Goal: Participate in discussion

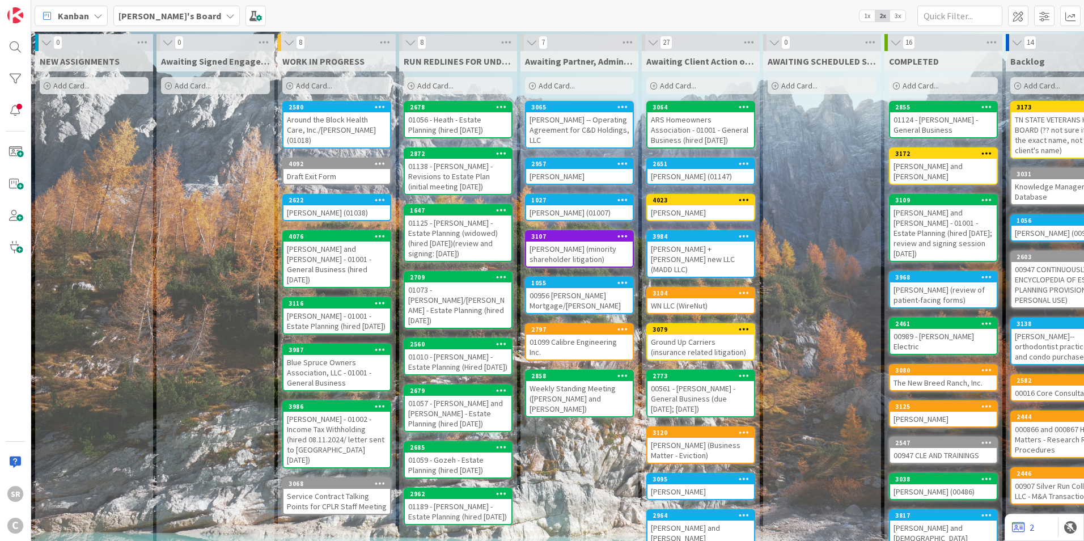
click at [719, 125] on div "ARS Homeowners Association - 01001 - General Business (hired [DATE])" at bounding box center [700, 129] width 107 height 35
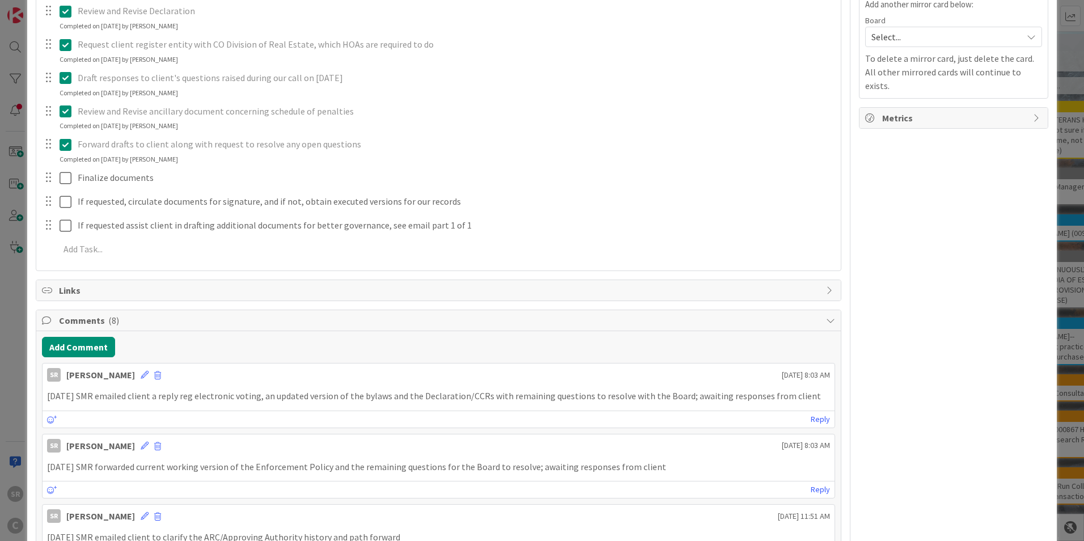
scroll to position [393, 0]
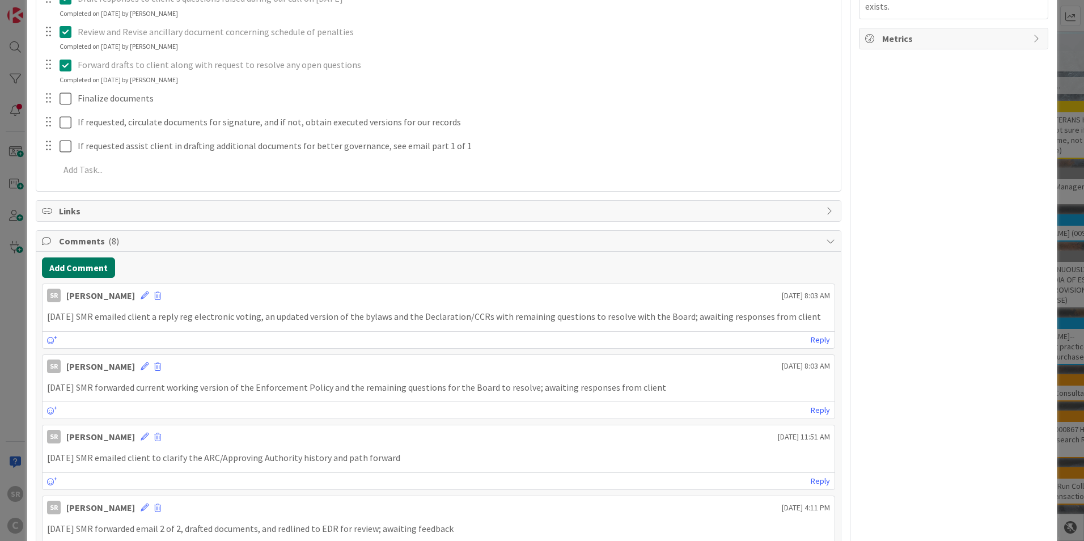
click at [93, 270] on button "Add Comment" at bounding box center [78, 267] width 73 height 20
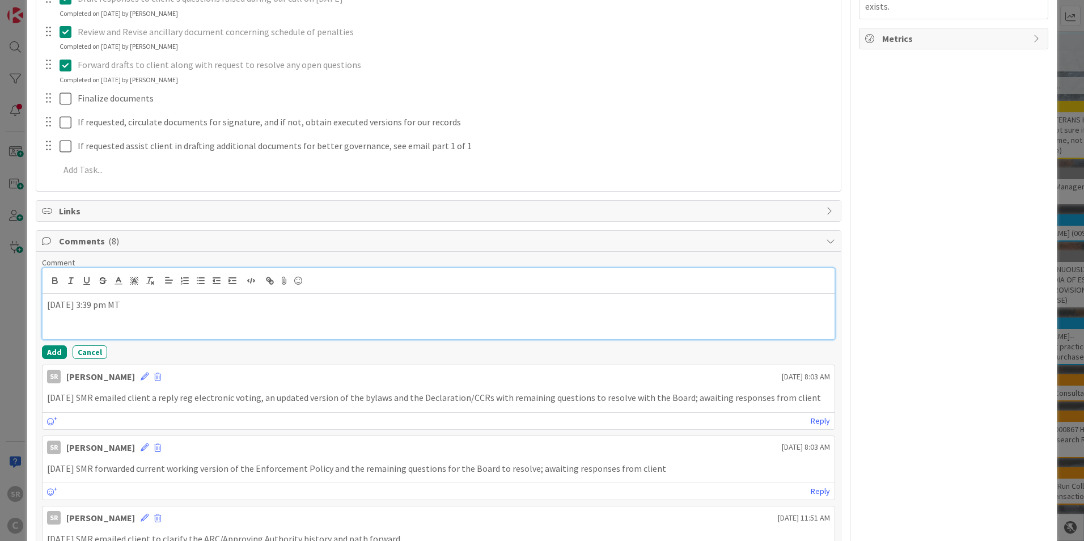
click at [201, 322] on div "[DATE] 3:39 pm MT" at bounding box center [439, 316] width 792 height 45
click at [402, 300] on p "[DATE] 3:39 pm MT SMR called [PERSON_NAME] and LM requesting call back" at bounding box center [438, 304] width 783 height 13
drag, startPoint x: 399, startPoint y: 307, endPoint x: 255, endPoint y: 309, distance: 144.0
click at [255, 309] on p "[DATE] 3:39 pm MT SMR called [PERSON_NAME] and LM requesting call back" at bounding box center [438, 304] width 783 height 13
click at [56, 354] on button "Add" at bounding box center [54, 352] width 25 height 14
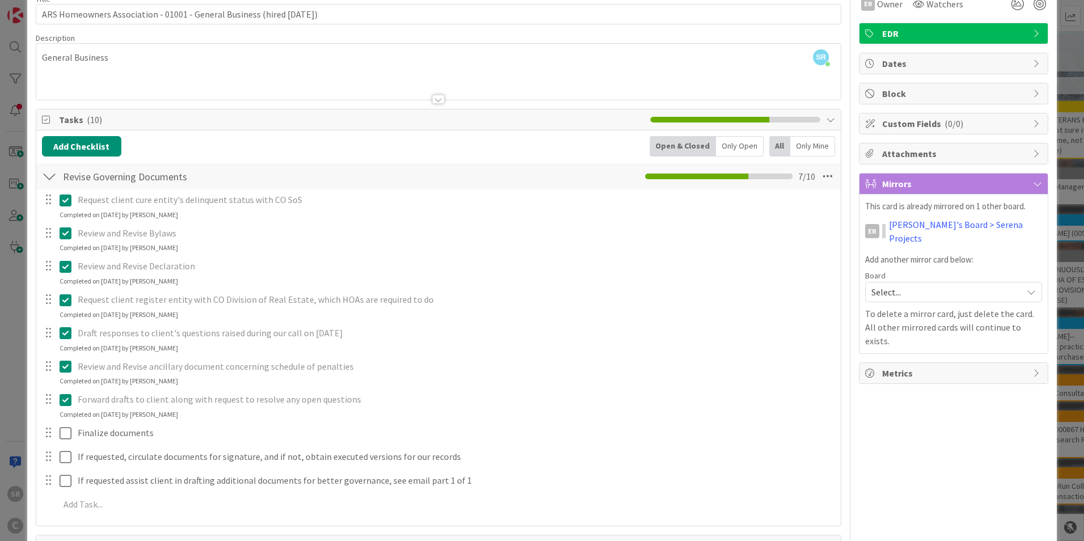
scroll to position [0, 0]
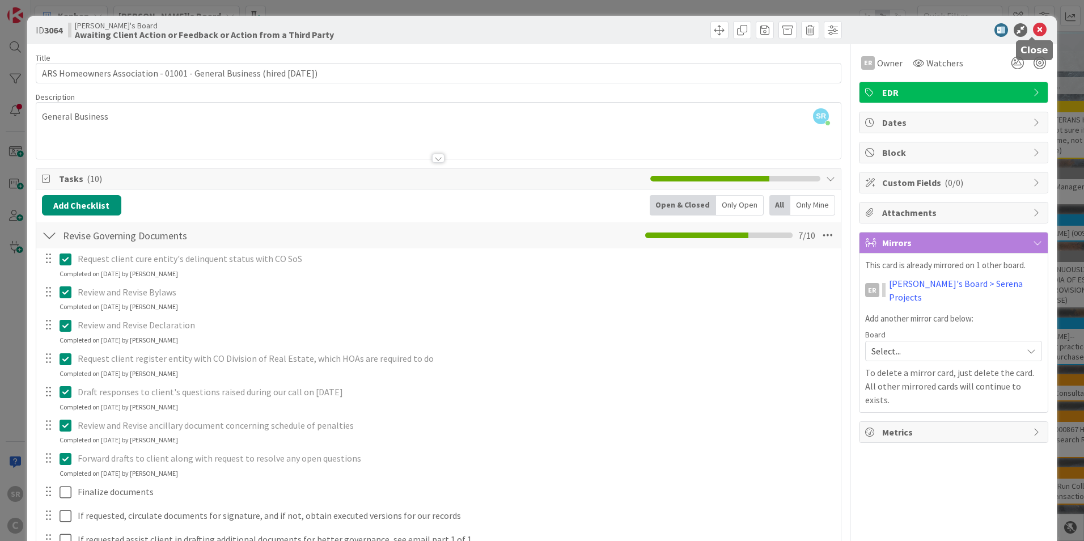
click at [1033, 32] on icon at bounding box center [1040, 30] width 14 height 14
